Goal: Find contact information: Obtain details needed to contact an individual or organization

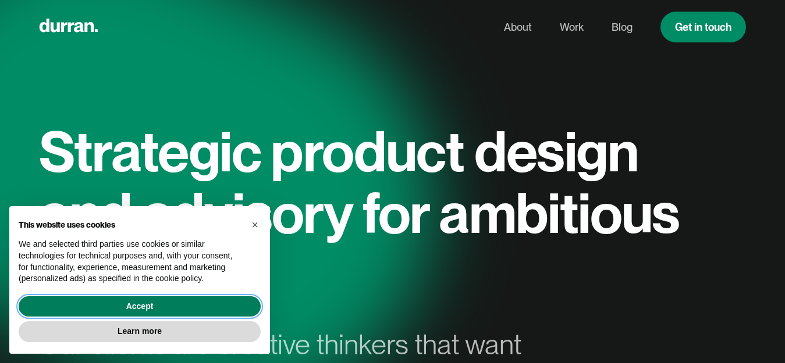
click at [178, 299] on button "Accept" at bounding box center [140, 307] width 242 height 21
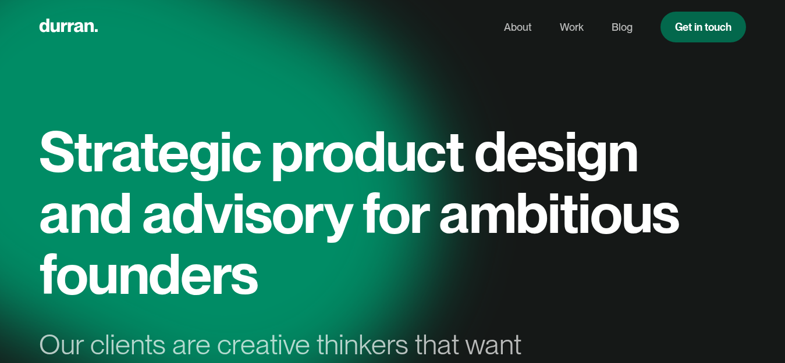
click at [690, 28] on link "Get in touch" at bounding box center [702, 27] width 85 height 31
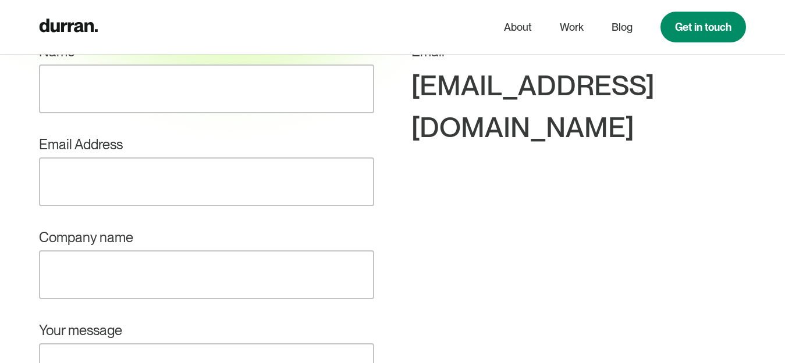
scroll to position [174, 0]
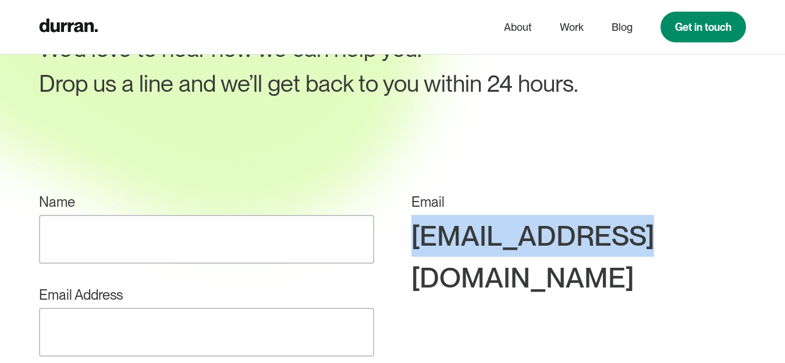
drag, startPoint x: 633, startPoint y: 238, endPoint x: 760, endPoint y: 237, distance: 126.2
copy div "[EMAIL_ADDRESS][DOMAIN_NAME]"
